Goal: Entertainment & Leisure: Browse casually

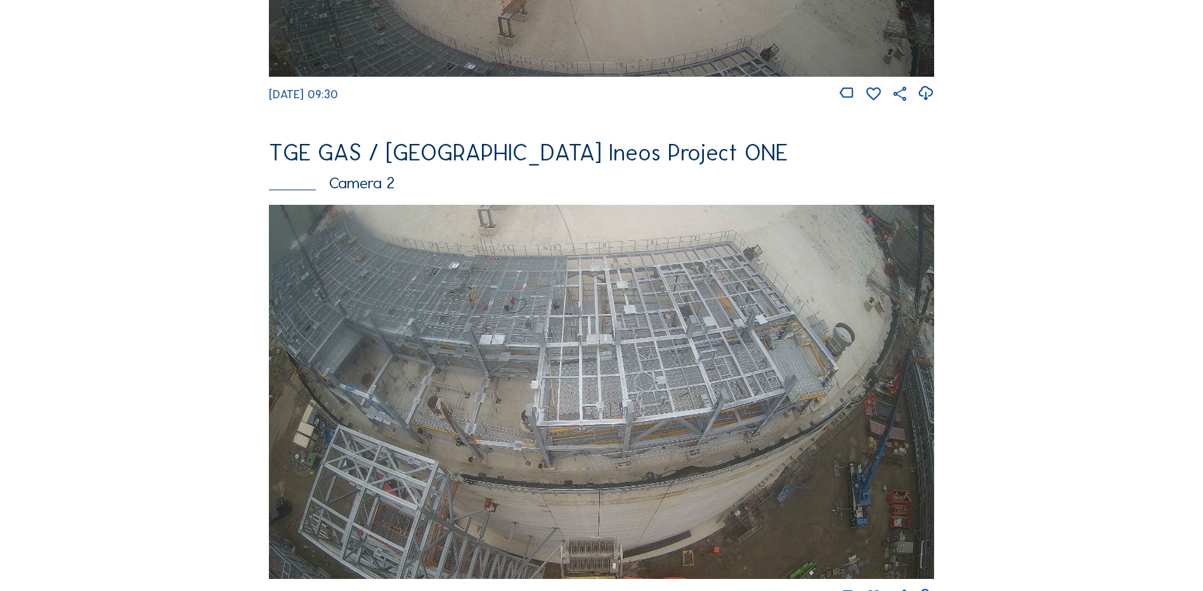
scroll to position [507, 0]
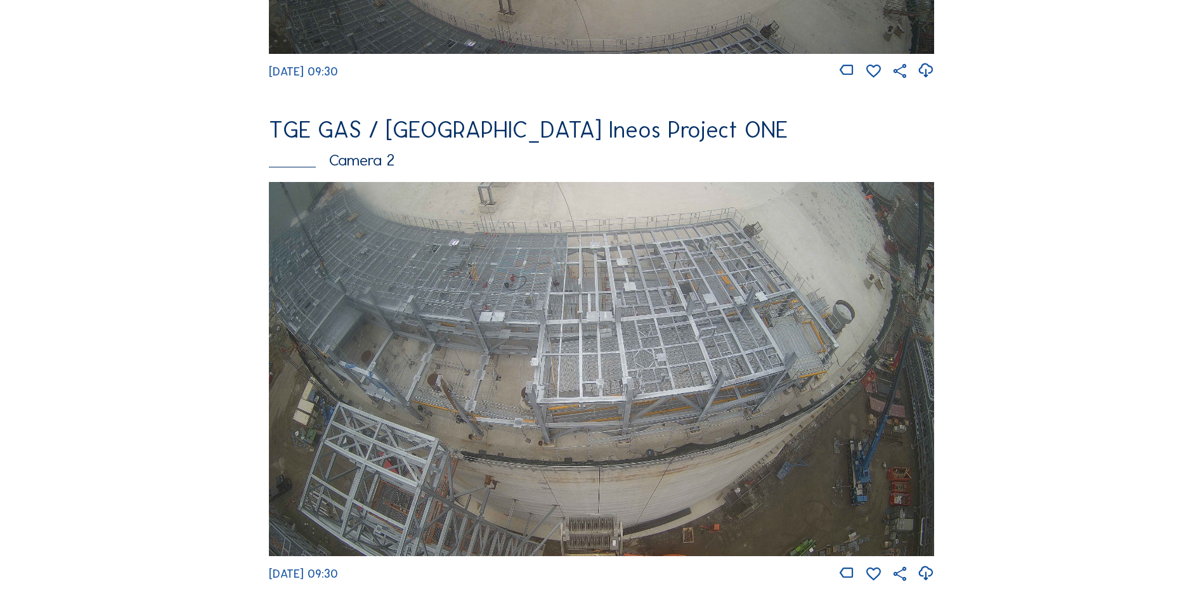
click at [592, 337] on img at bounding box center [601, 369] width 665 height 374
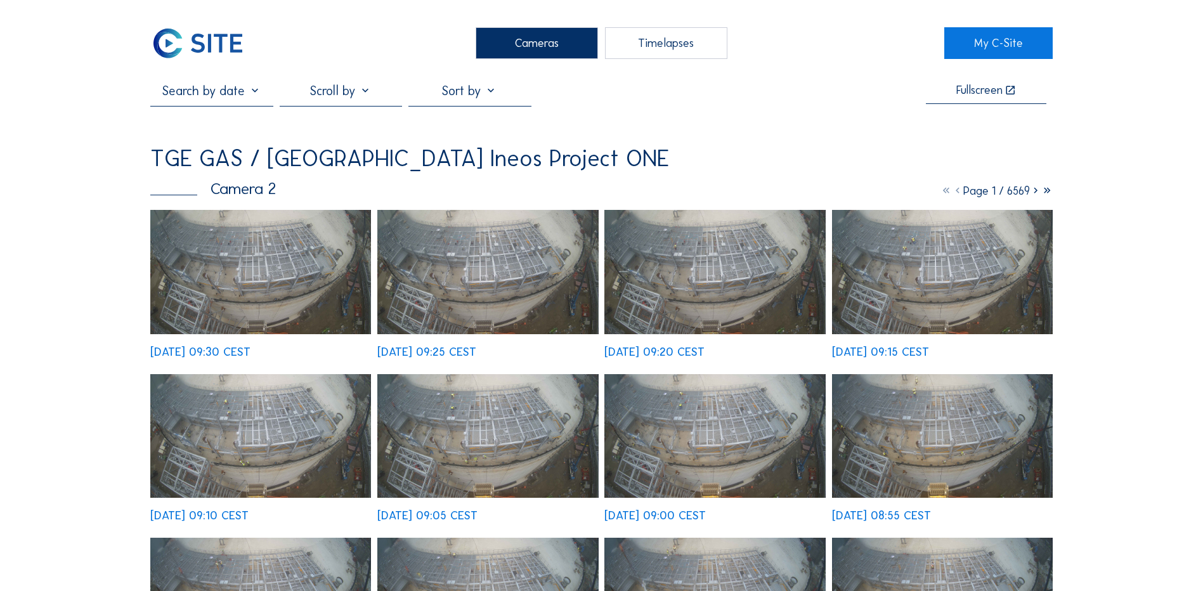
click at [285, 264] on img at bounding box center [260, 272] width 221 height 124
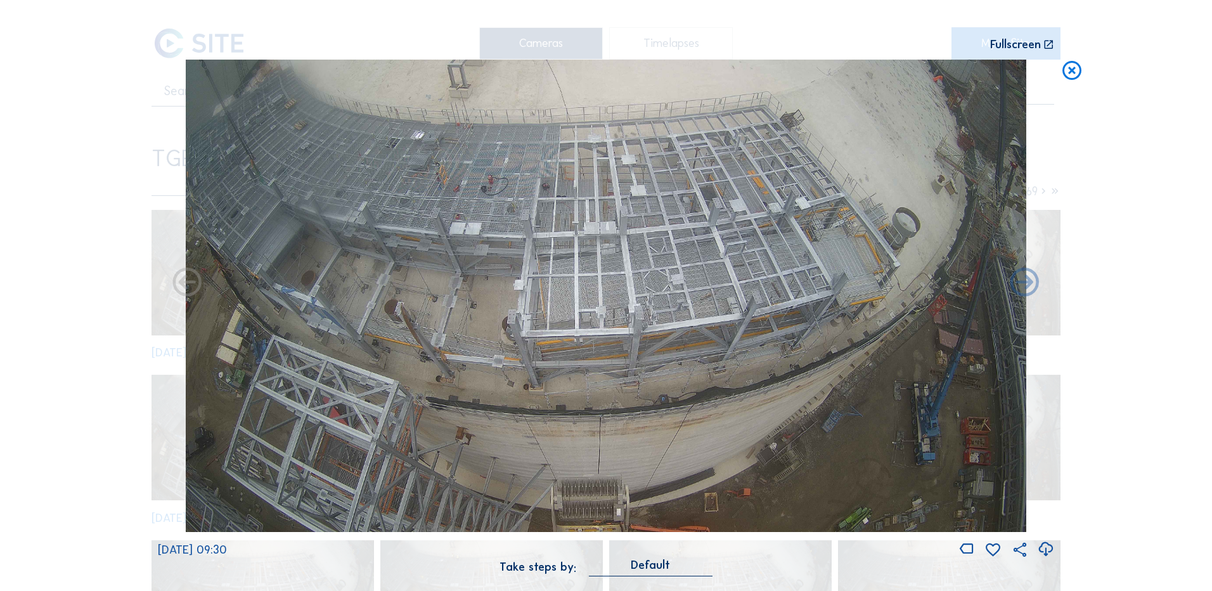
click at [1046, 550] on icon at bounding box center [1045, 549] width 17 height 21
drag, startPoint x: 44, startPoint y: 246, endPoint x: 148, endPoint y: 221, distance: 106.3
click at [44, 246] on div "Scroll to travel through time | Press 'Alt' Button + Scroll to Zoom | Click and…" at bounding box center [606, 295] width 1212 height 591
click at [1072, 67] on icon at bounding box center [1072, 71] width 23 height 23
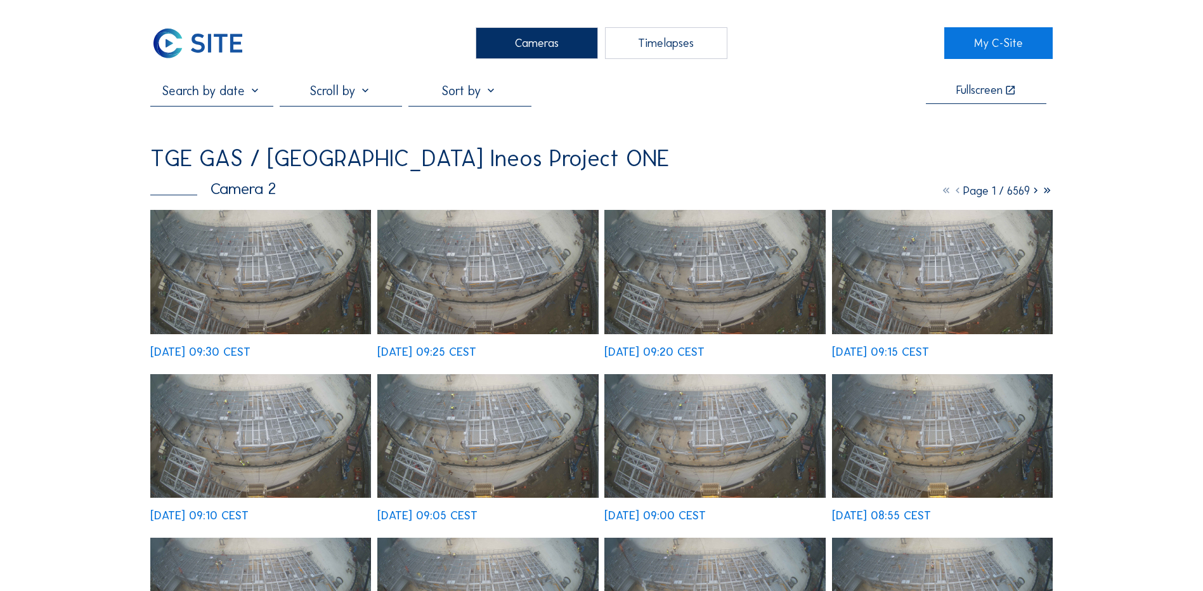
click at [514, 48] on div "Cameras" at bounding box center [537, 43] width 122 height 32
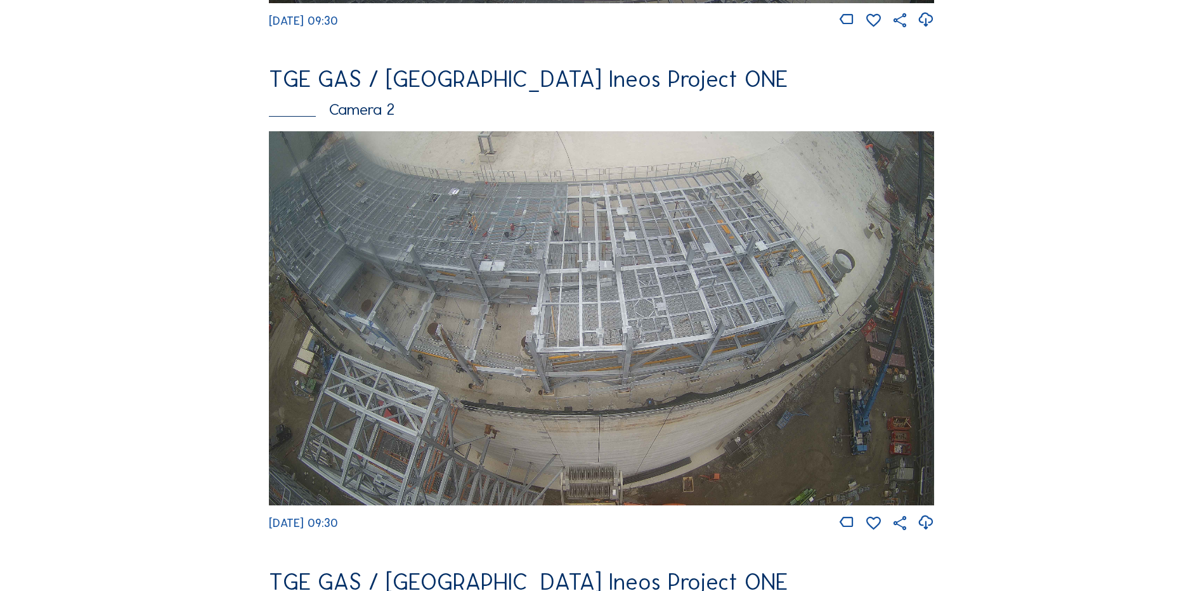
scroll to position [634, 0]
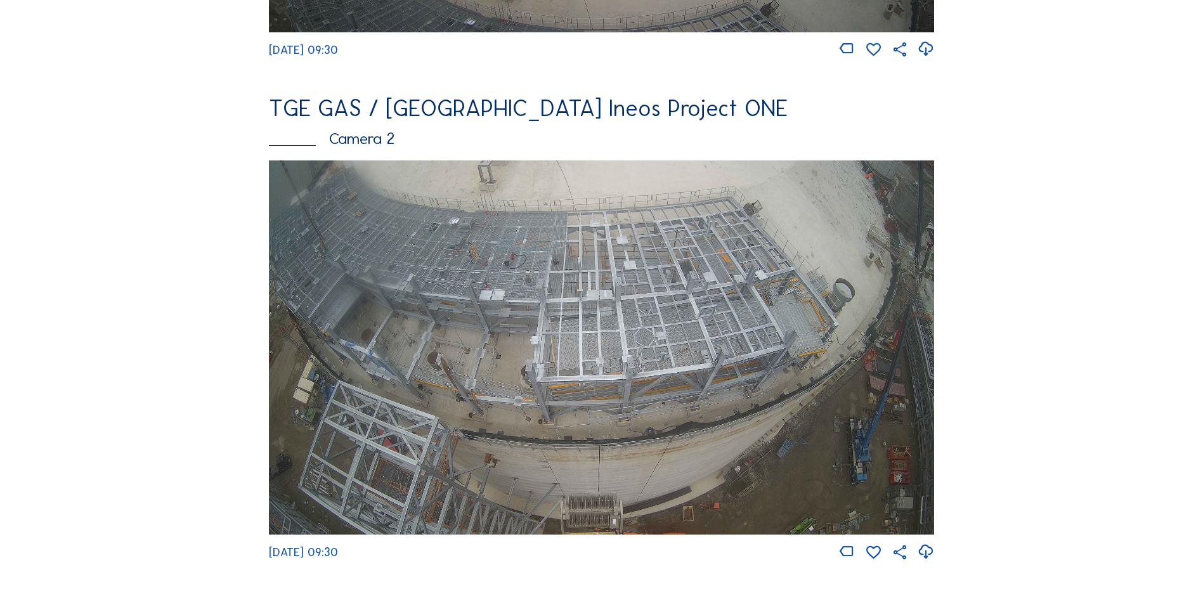
scroll to position [571, 0]
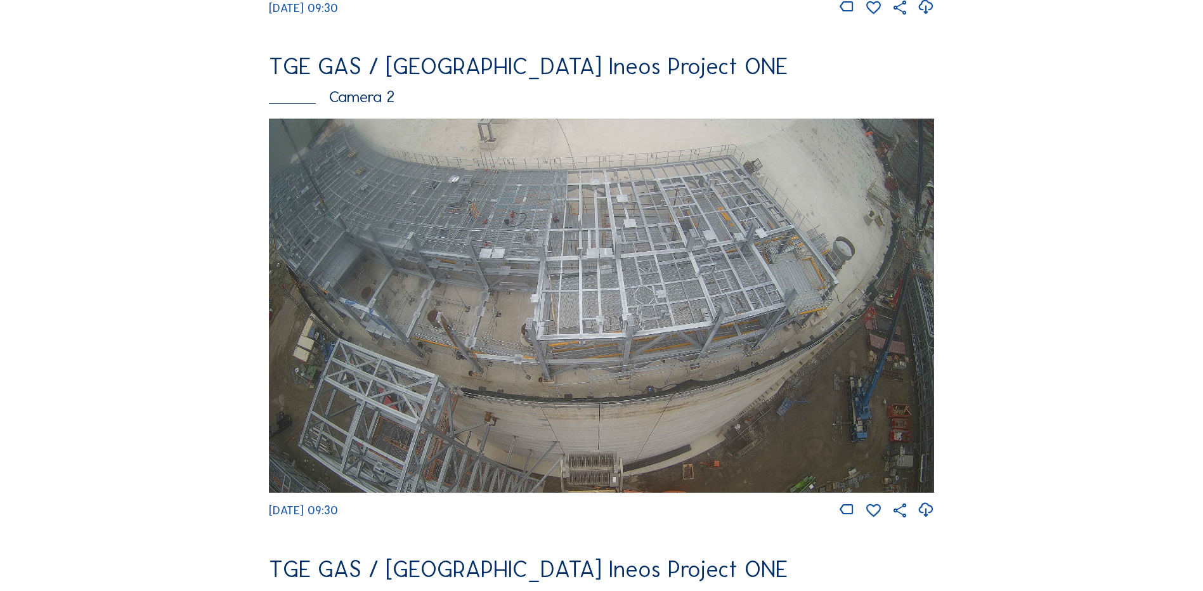
click at [611, 273] on img at bounding box center [601, 306] width 665 height 374
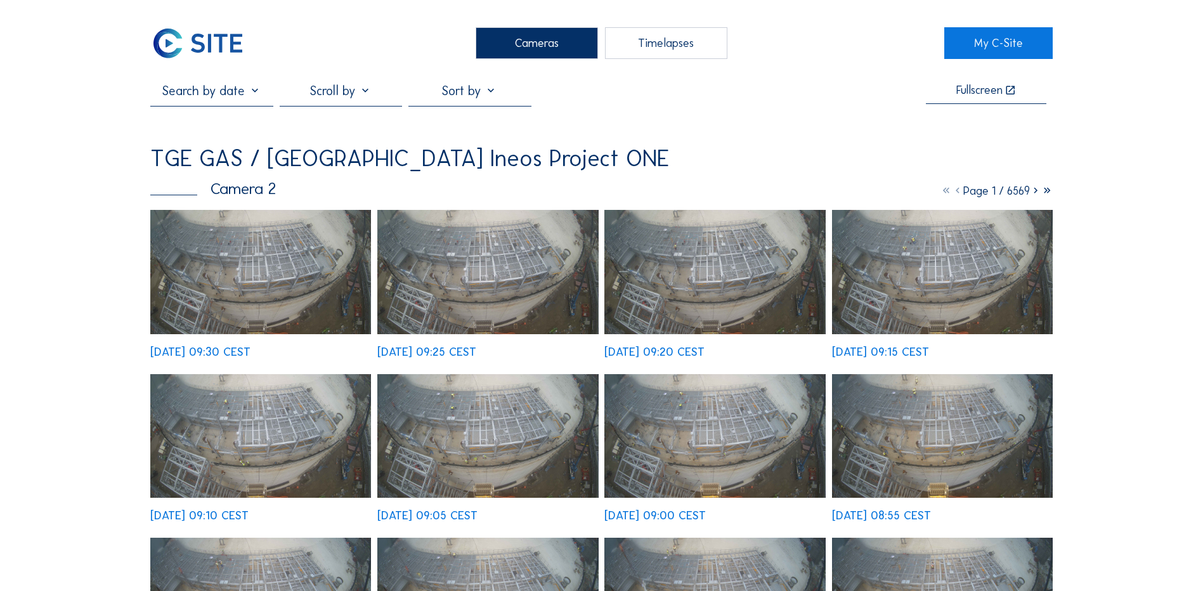
click at [281, 257] on img at bounding box center [260, 272] width 221 height 124
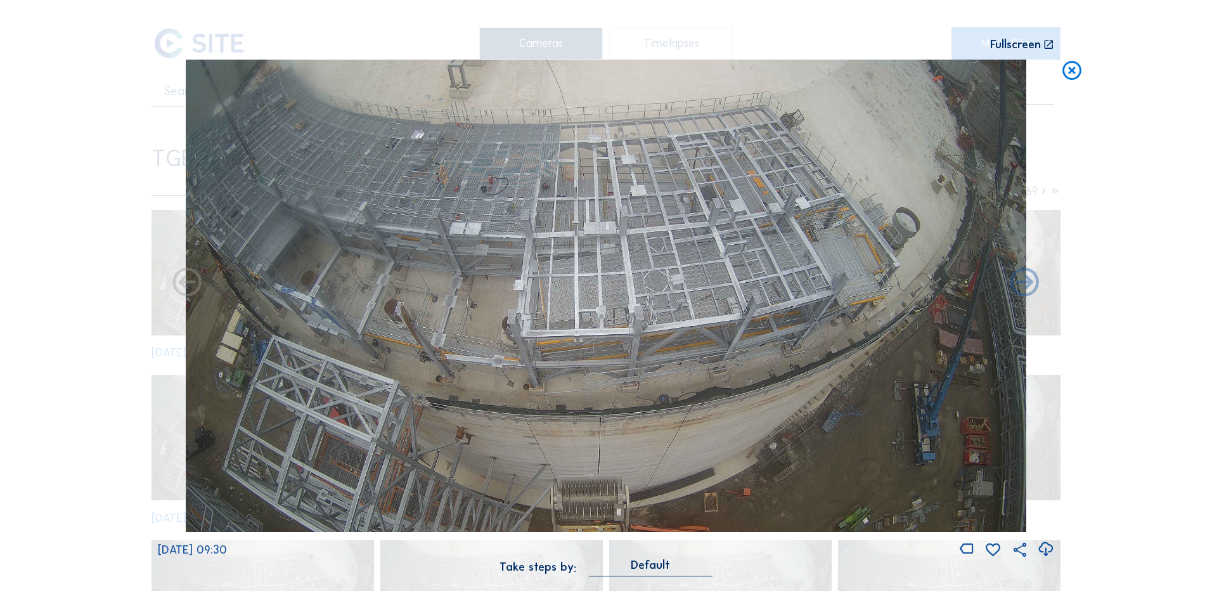
click at [1046, 549] on icon at bounding box center [1045, 549] width 17 height 21
click at [1127, 437] on div "Scroll to travel through time | Press 'Alt' Button + Scroll to Zoom | Click and…" at bounding box center [606, 295] width 1212 height 591
click at [1075, 70] on icon at bounding box center [1072, 71] width 23 height 23
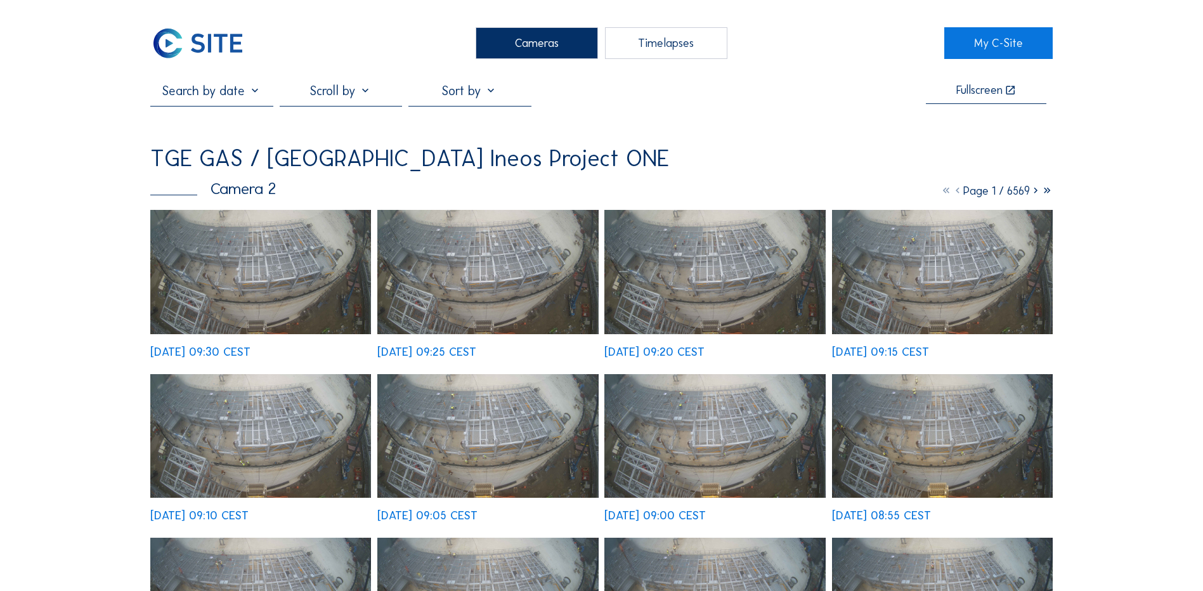
click at [536, 44] on div "Cameras" at bounding box center [537, 43] width 122 height 32
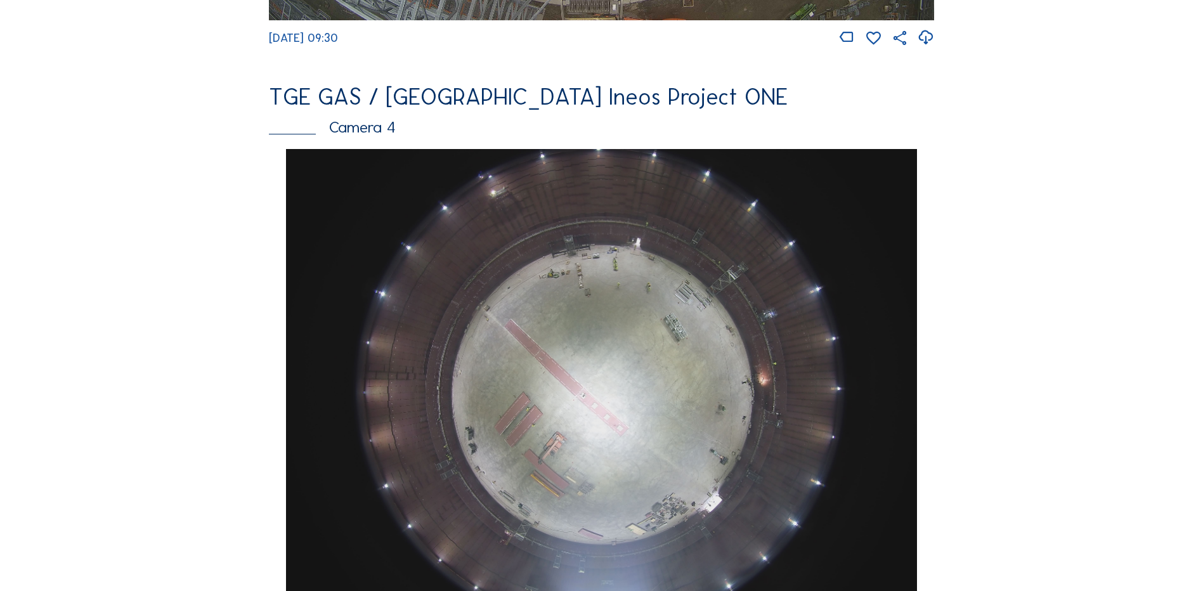
scroll to position [1141, 0]
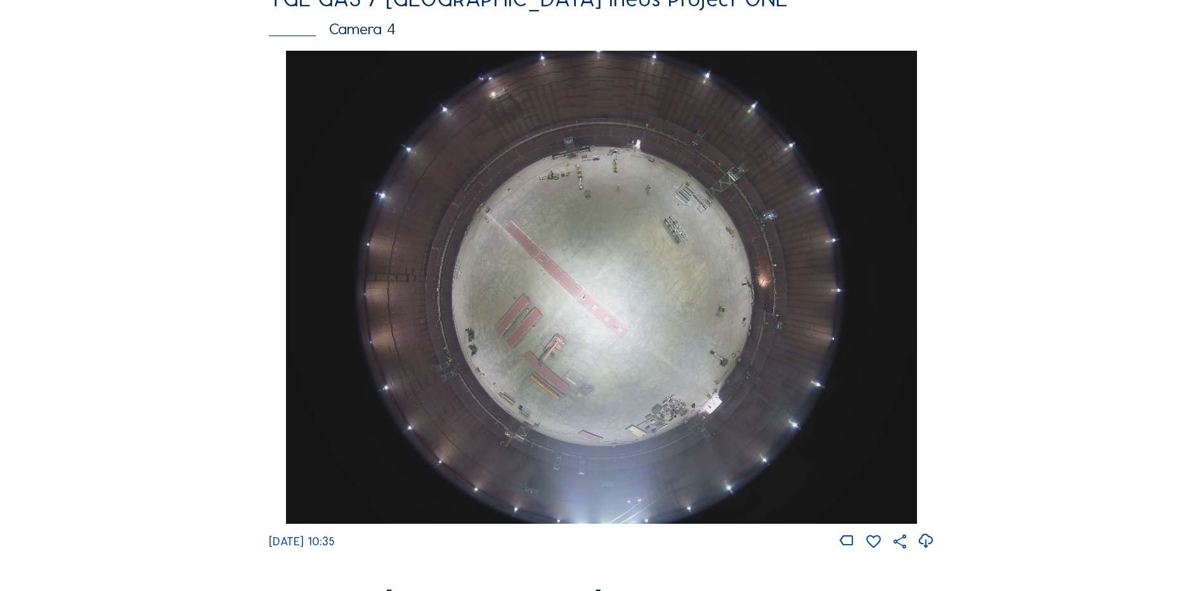
click at [613, 266] on img at bounding box center [601, 287] width 630 height 473
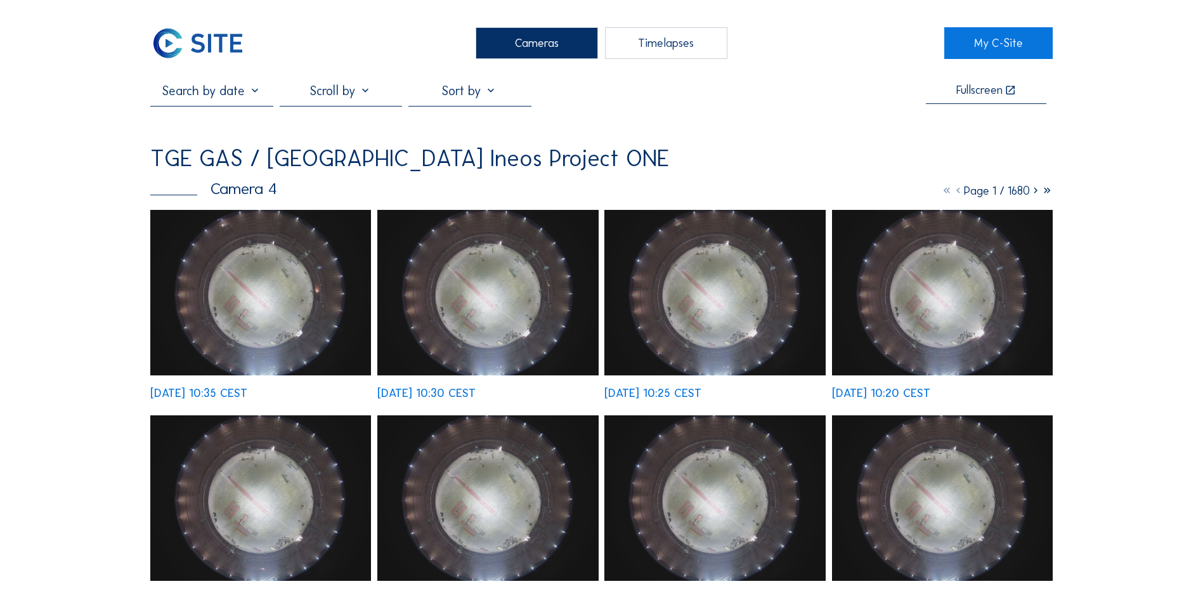
click at [246, 272] on img at bounding box center [260, 292] width 221 height 165
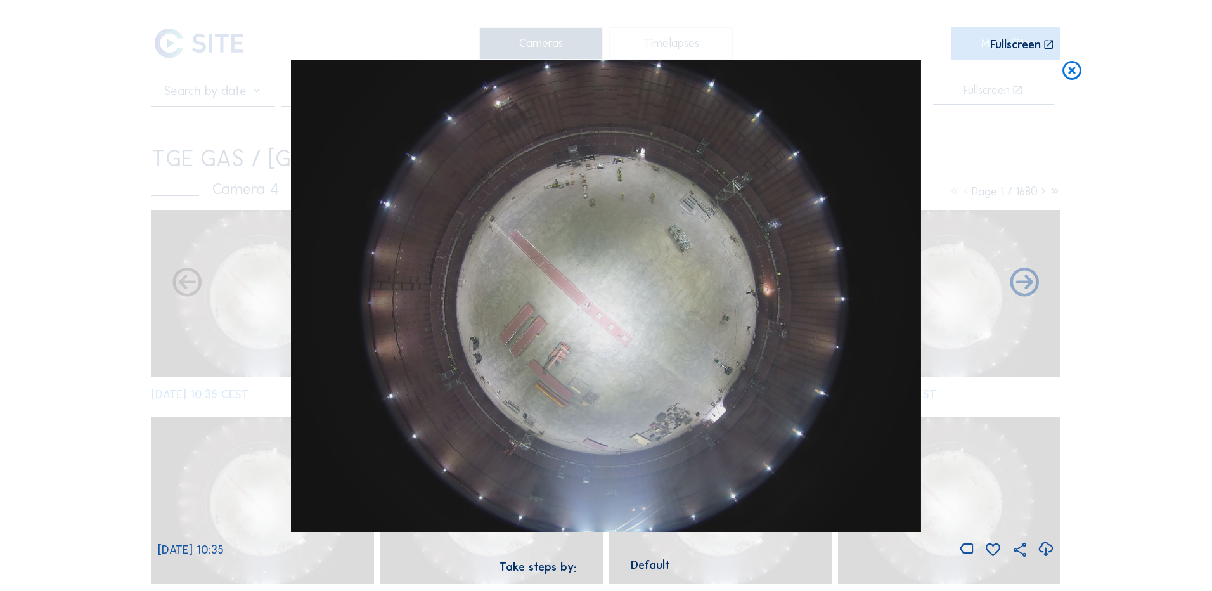
click at [1045, 548] on icon at bounding box center [1045, 549] width 17 height 21
click at [93, 353] on div "Scroll to travel through time | Press 'Alt' Button + Scroll to Zoom | Click and…" at bounding box center [606, 295] width 1212 height 591
click at [1078, 71] on icon at bounding box center [1072, 71] width 23 height 23
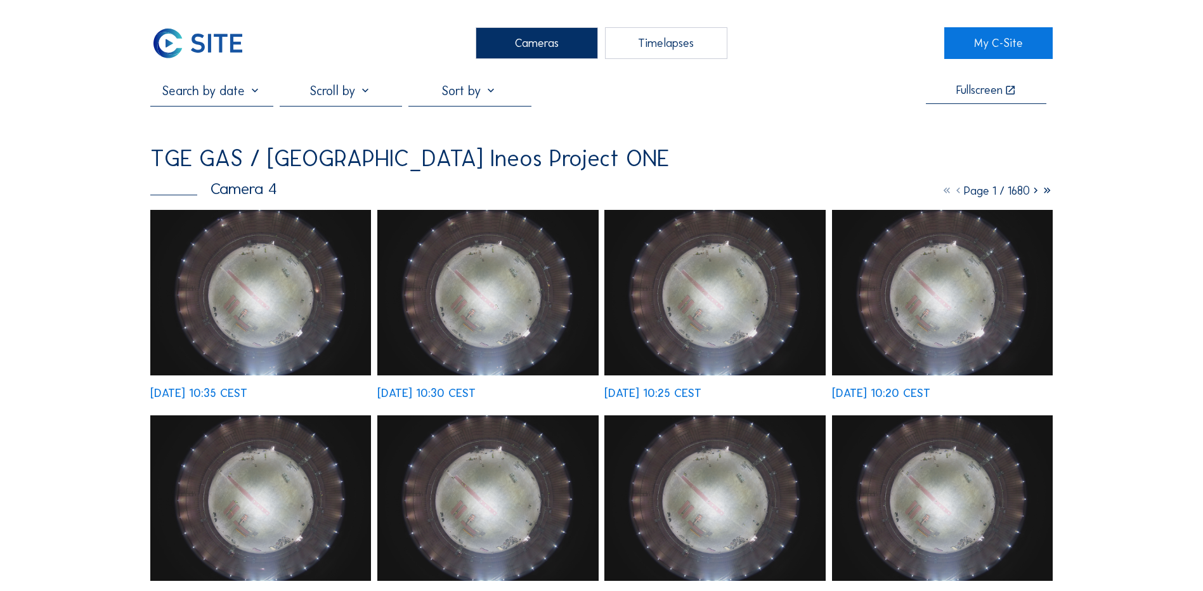
click at [510, 46] on div "Cameras" at bounding box center [537, 43] width 122 height 32
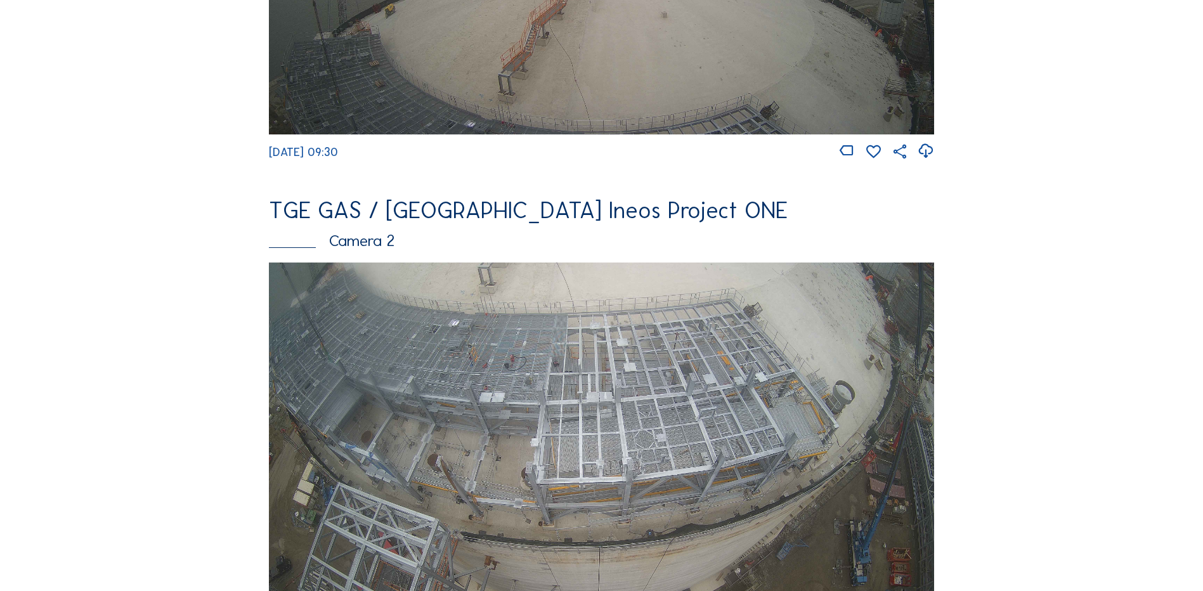
scroll to position [571, 0]
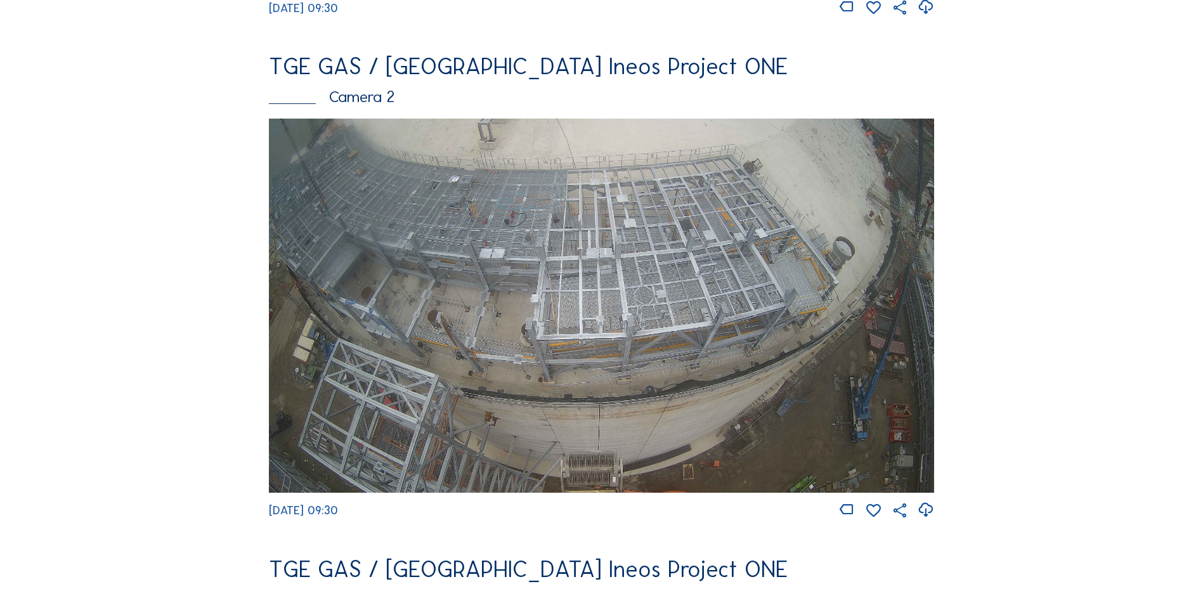
click at [568, 354] on img at bounding box center [601, 306] width 665 height 374
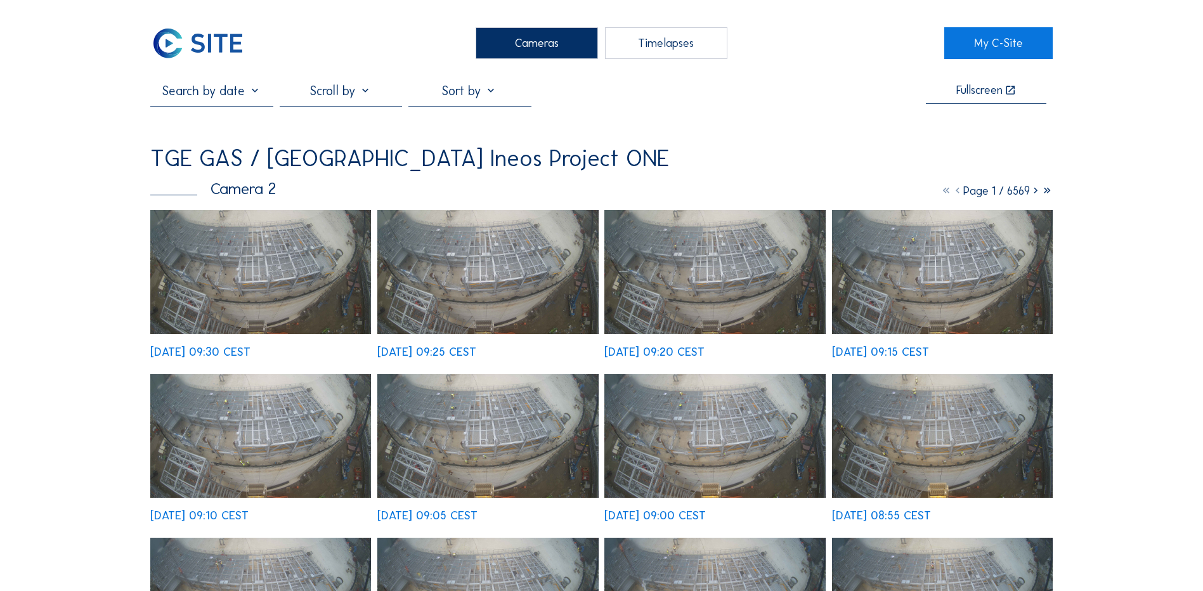
click at [539, 39] on div "Cameras" at bounding box center [537, 43] width 122 height 32
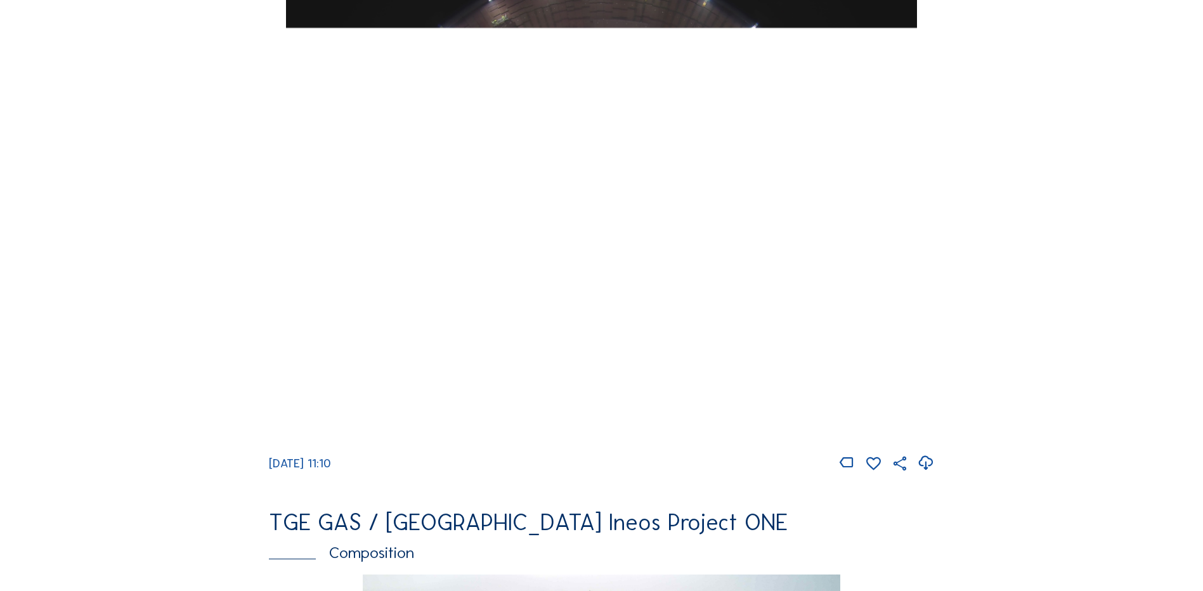
scroll to position [1205, 0]
